Goal: Use online tool/utility: Utilize a website feature to perform a specific function

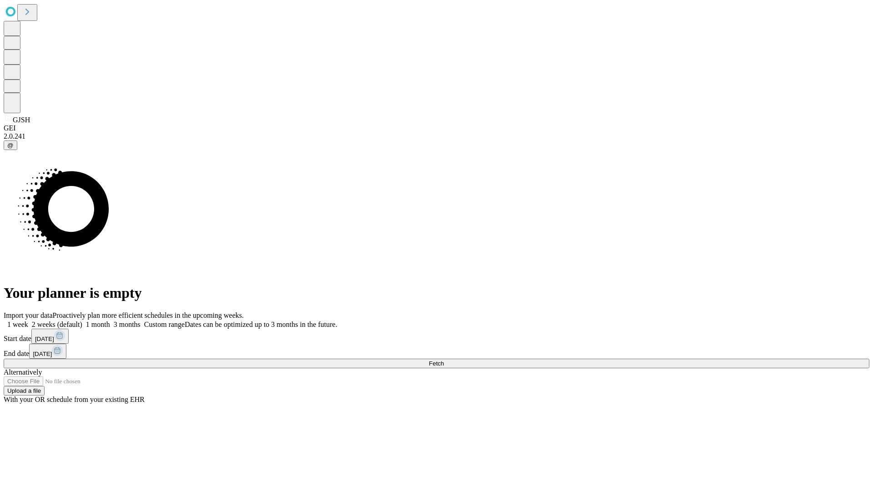
click at [444, 360] on span "Fetch" at bounding box center [436, 363] width 15 height 7
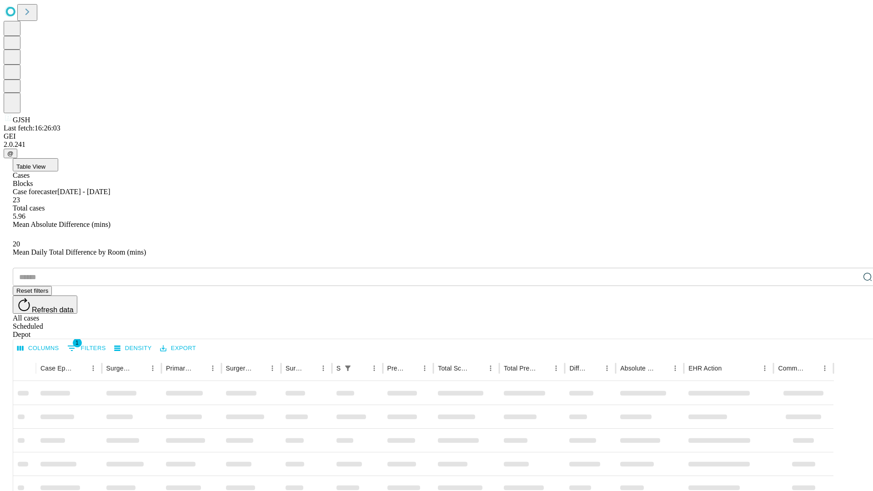
click at [45, 163] on span "Table View" at bounding box center [30, 166] width 29 height 7
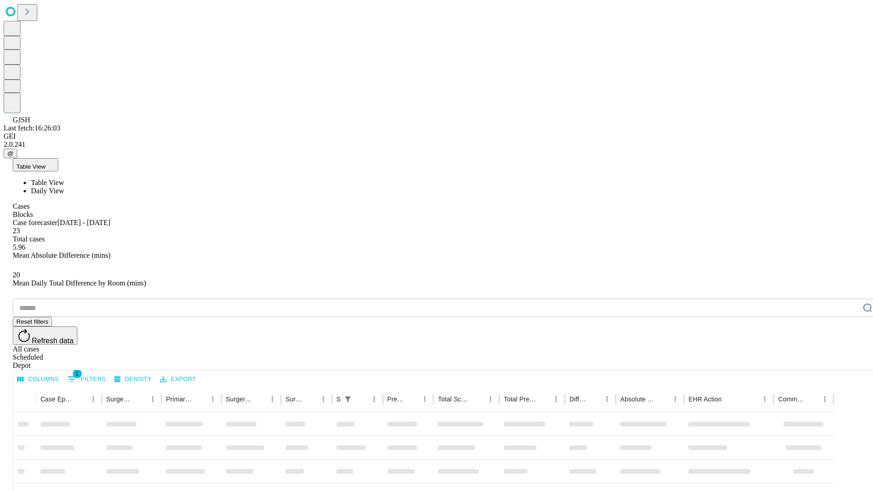
click at [64, 187] on span "Daily View" at bounding box center [47, 191] width 33 height 8
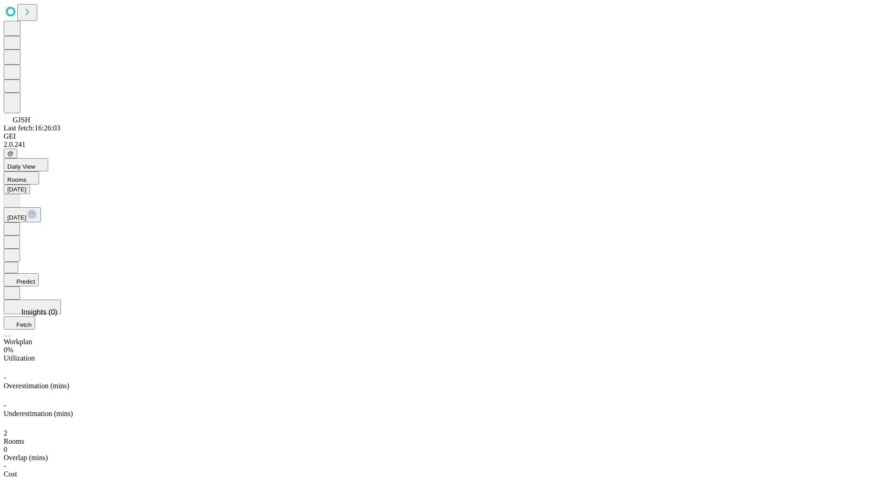
click at [39, 273] on button "Predict" at bounding box center [21, 279] width 35 height 13
